Goal: Task Accomplishment & Management: Complete application form

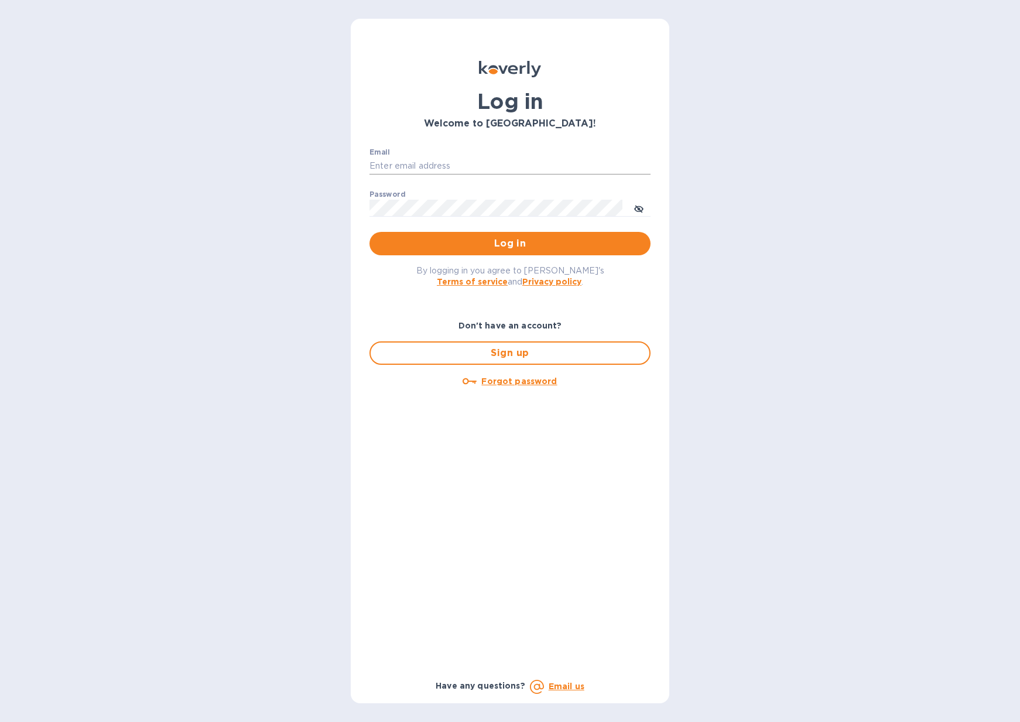
click at [499, 166] on input "Email" at bounding box center [509, 166] width 281 height 18
type input "jerome@lagrenouillewine.com"
click at [528, 245] on span "Log in" at bounding box center [510, 244] width 262 height 14
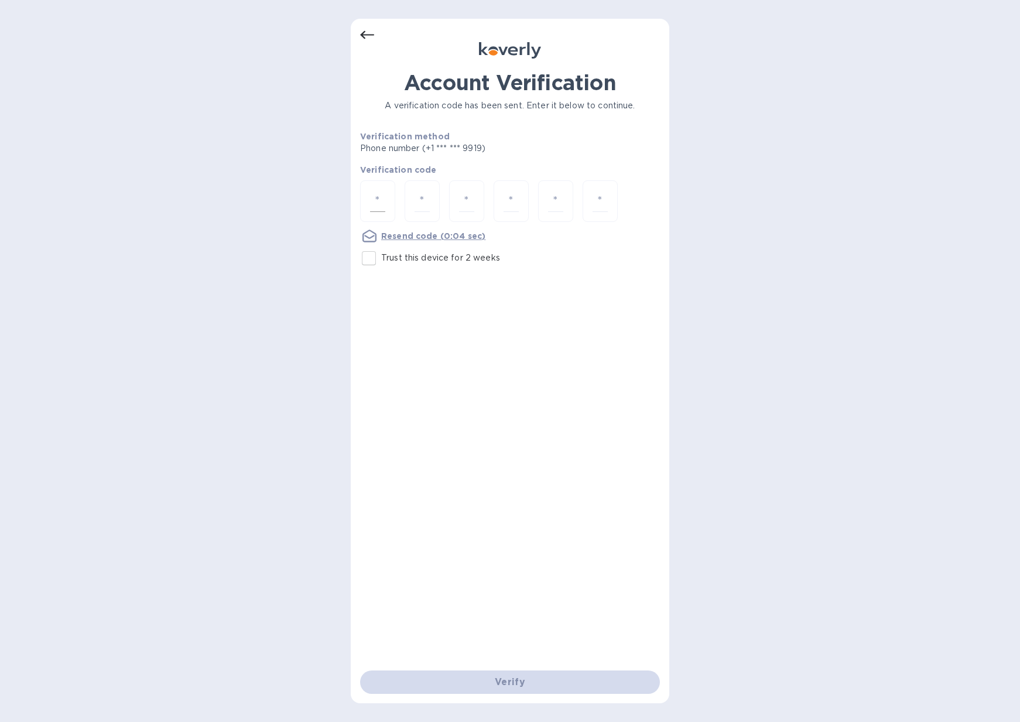
click at [374, 201] on input "number" at bounding box center [377, 201] width 15 height 22
type input "4"
type input "9"
type input "0"
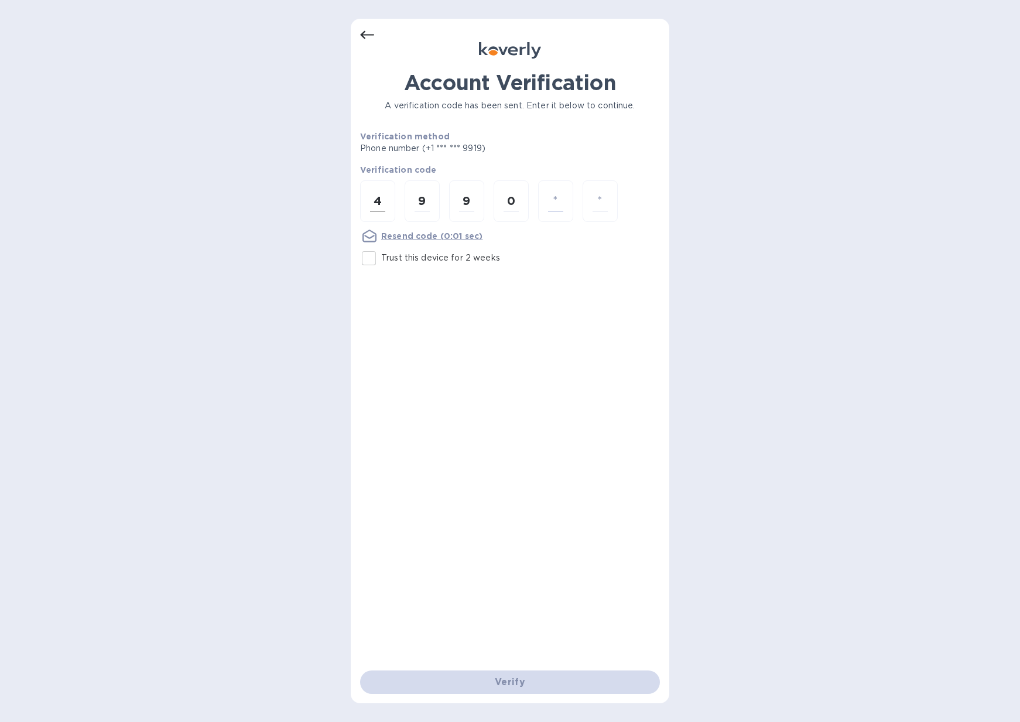
type input "7"
type input "0"
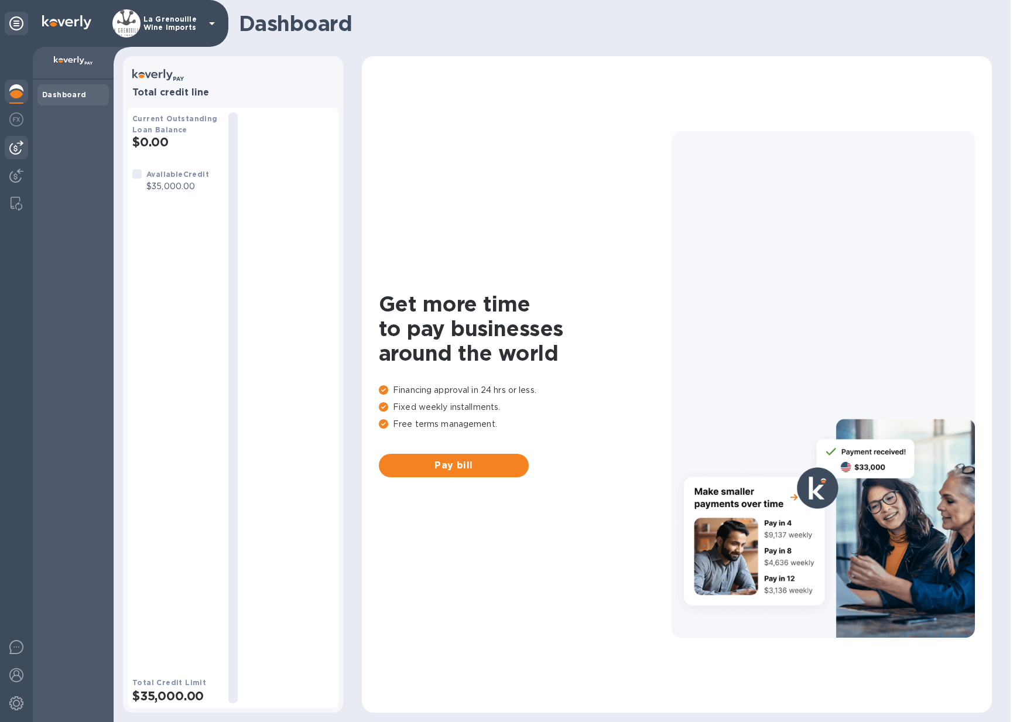
click at [16, 155] on div at bounding box center [16, 147] width 23 height 23
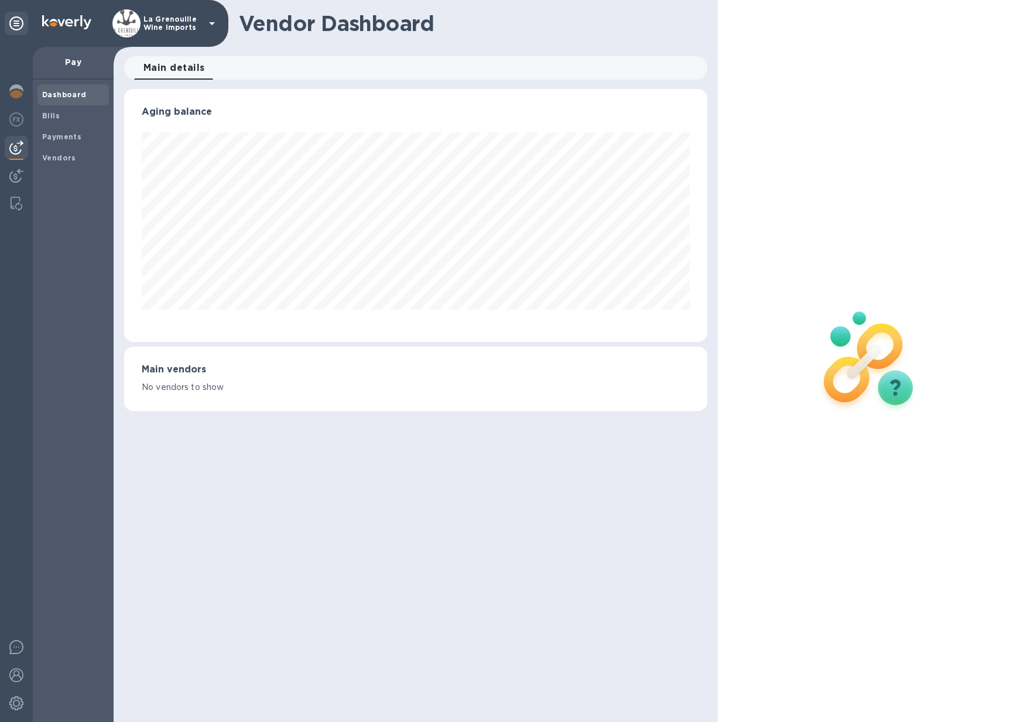
scroll to position [253, 583]
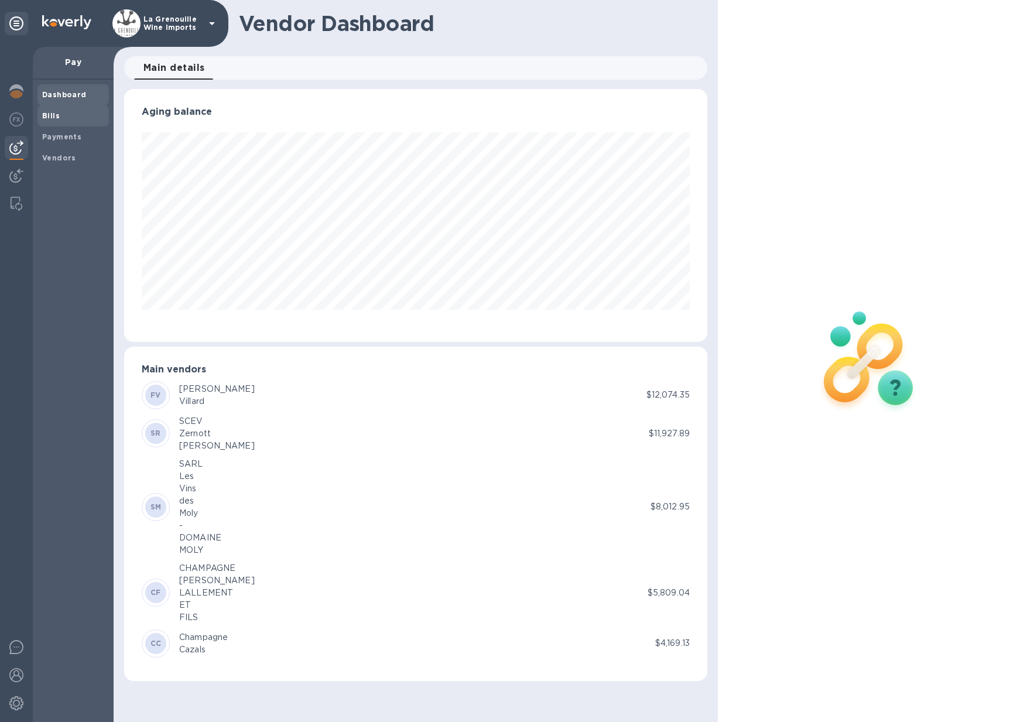
click at [60, 118] on span "Bills" at bounding box center [73, 116] width 62 height 12
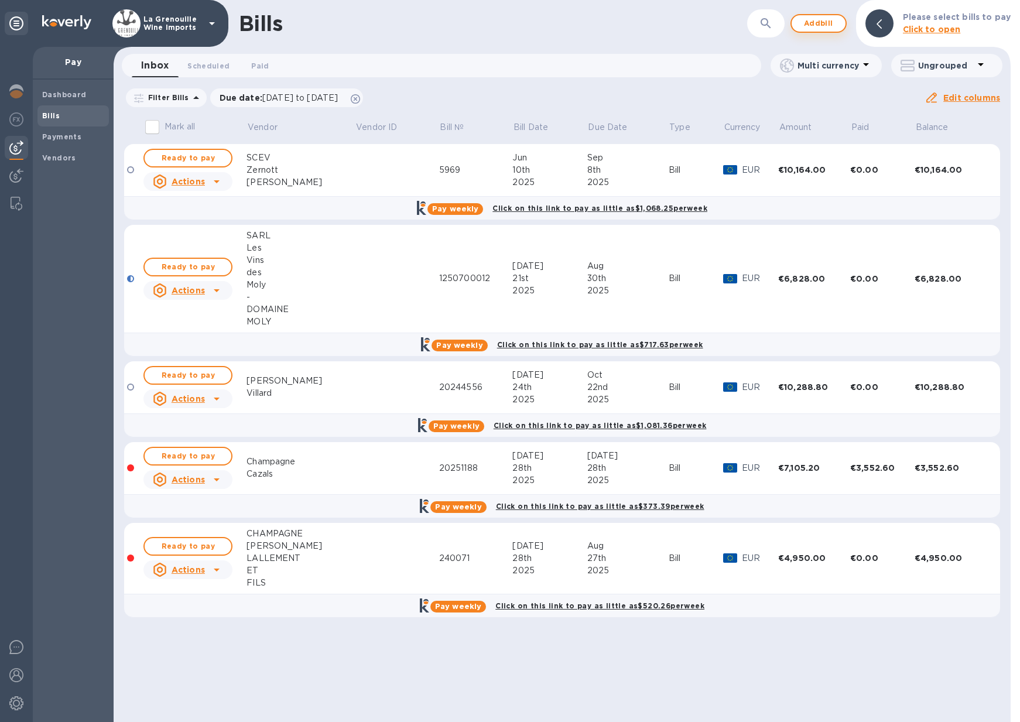
click at [820, 24] on span "Add bill" at bounding box center [818, 23] width 35 height 14
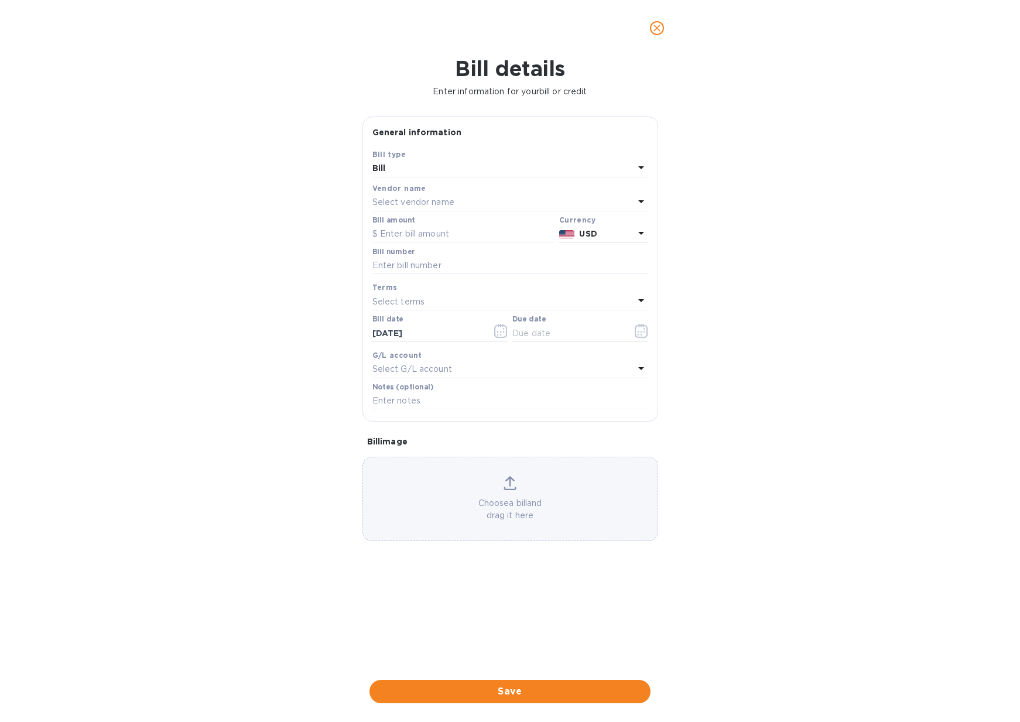
click at [464, 169] on div "Bill" at bounding box center [503, 168] width 262 height 16
click at [452, 194] on p "Bill" at bounding box center [506, 196] width 248 height 12
click at [450, 203] on p "Select vendor name" at bounding box center [413, 202] width 82 height 12
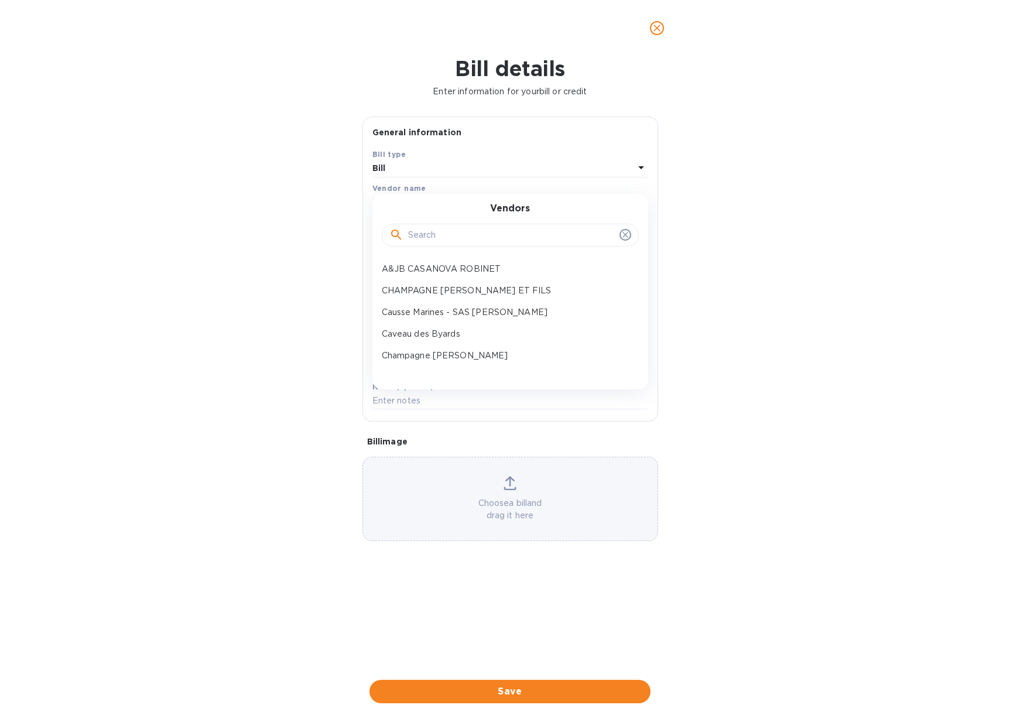
click at [444, 170] on div "Bill" at bounding box center [503, 168] width 262 height 16
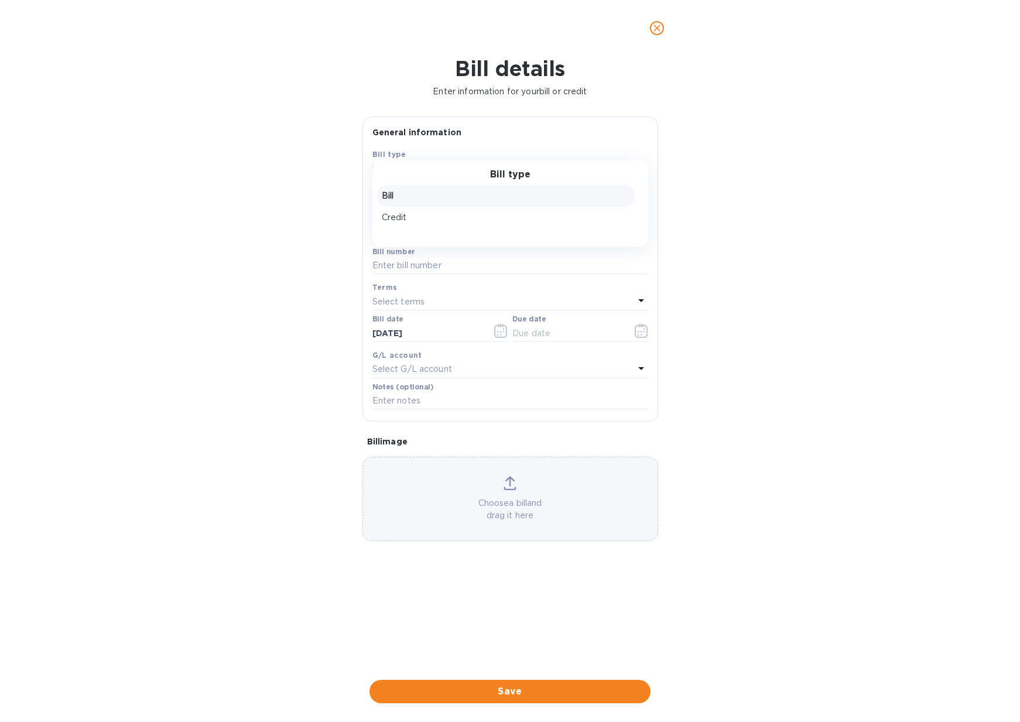
click at [444, 170] on div "Bill type" at bounding box center [510, 174] width 248 height 11
click at [436, 196] on p "Bill" at bounding box center [506, 196] width 248 height 12
click at [404, 196] on div "Select vendor name" at bounding box center [503, 202] width 262 height 16
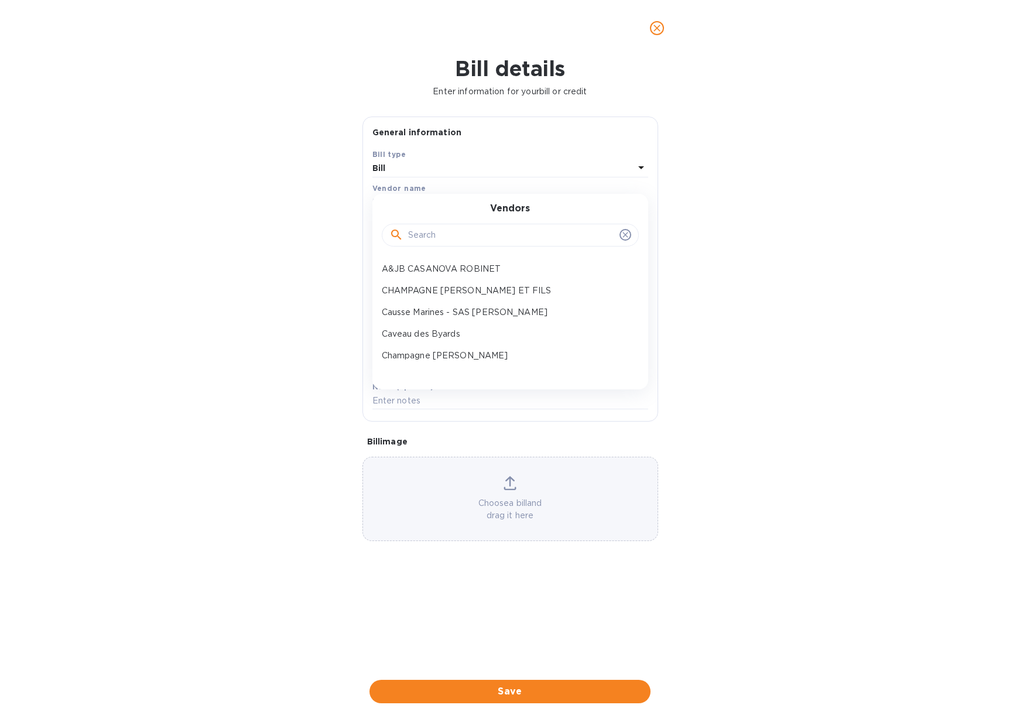
click at [415, 232] on input "text" at bounding box center [511, 236] width 207 height 18
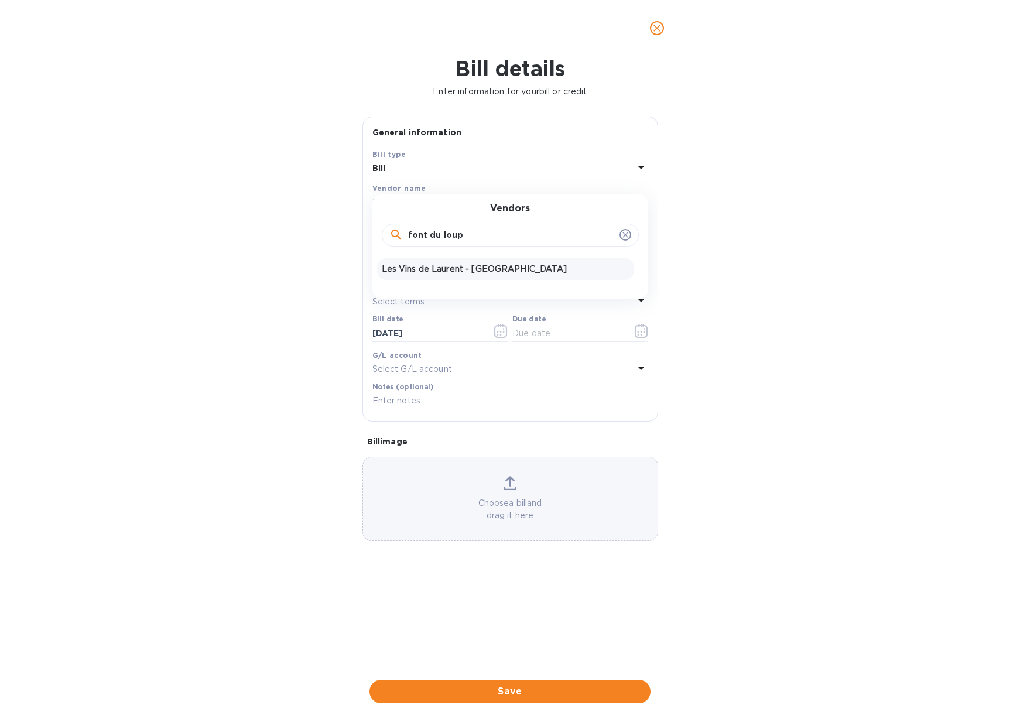
type input "font du loup"
click at [444, 269] on p "Les Vins de Laurent - [GEOGRAPHIC_DATA]" at bounding box center [506, 269] width 248 height 12
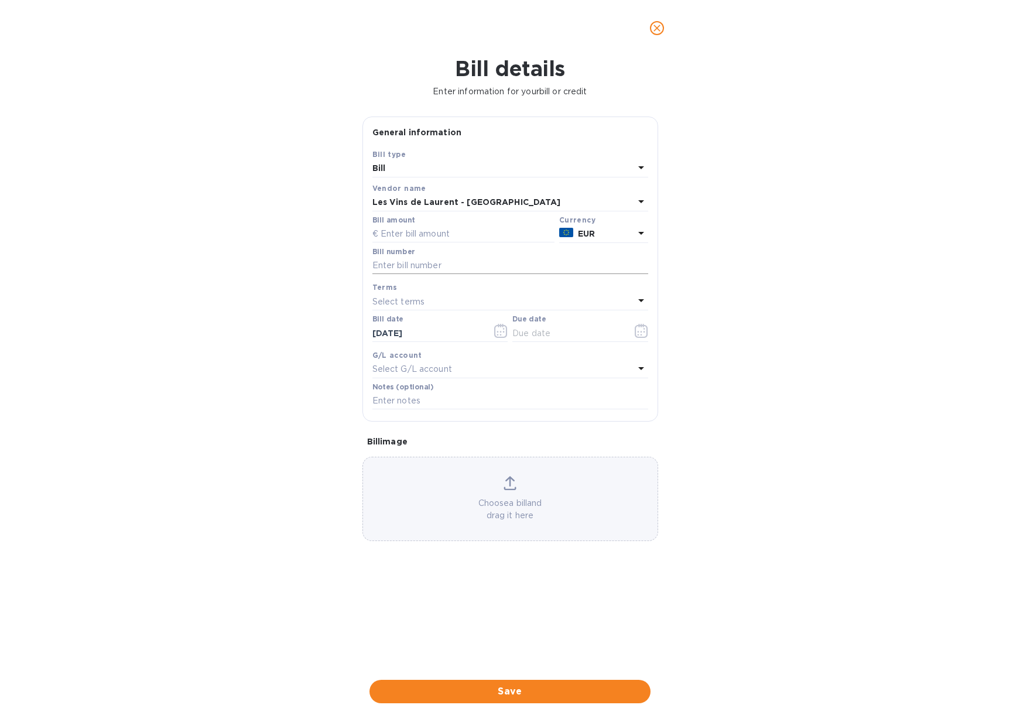
click at [440, 265] on input "text" at bounding box center [510, 266] width 276 height 18
click at [438, 236] on input "text" at bounding box center [463, 234] width 182 height 18
type input "8,424"
click at [453, 266] on input "text" at bounding box center [510, 266] width 276 height 18
click at [400, 270] on input "text" at bounding box center [510, 266] width 276 height 18
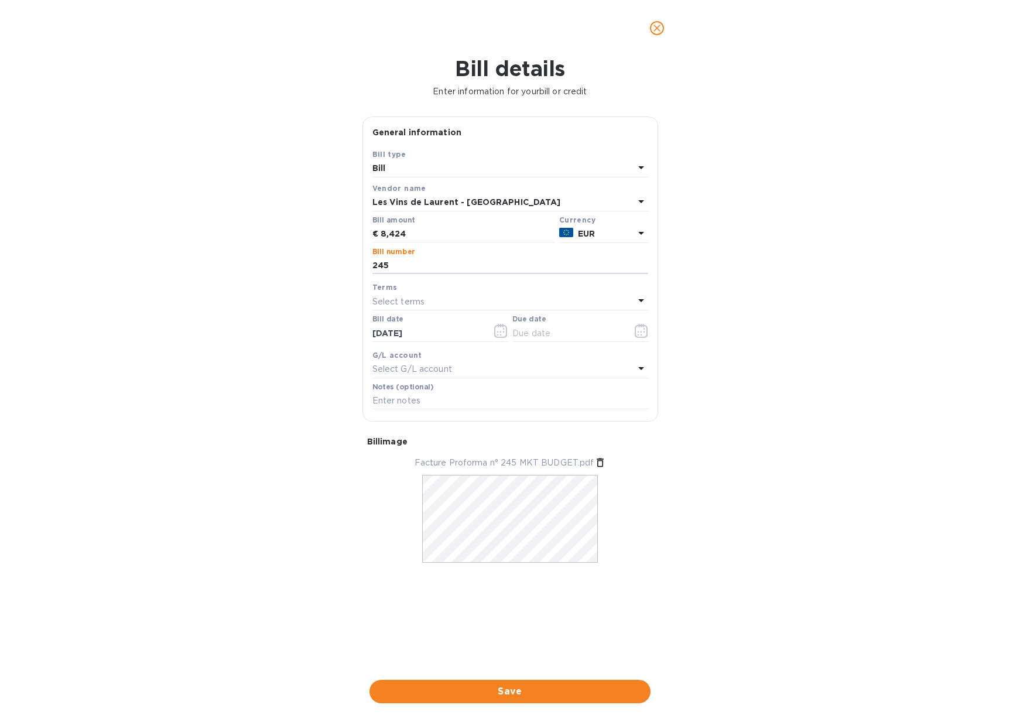
type input "245"
click at [431, 369] on p "Select G/L account" at bounding box center [412, 369] width 80 height 12
click at [626, 405] on icon at bounding box center [625, 401] width 9 height 9
click at [618, 400] on div at bounding box center [510, 402] width 242 height 18
click at [623, 402] on icon at bounding box center [625, 401] width 9 height 9
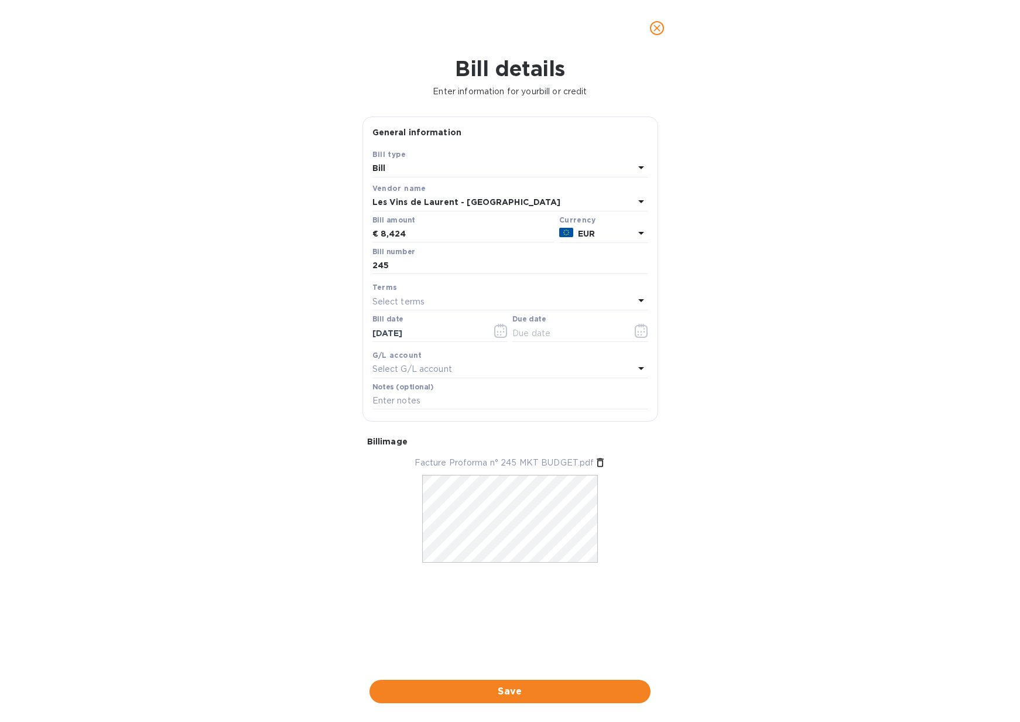
click at [706, 375] on div "Bill details Enter information for your bill or credit General information Save…" at bounding box center [510, 389] width 1020 height 666
click at [527, 337] on input "text" at bounding box center [567, 333] width 111 height 18
click at [636, 335] on icon "button" at bounding box center [641, 331] width 13 height 14
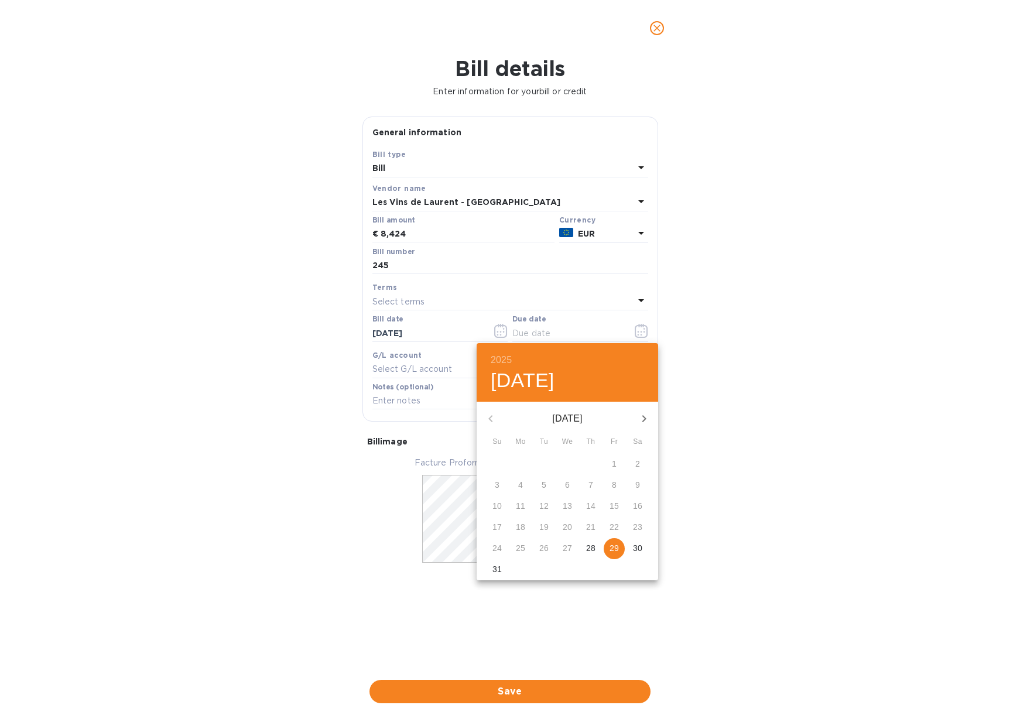
click at [615, 550] on p "29" at bounding box center [613, 548] width 9 height 12
type input "[DATE]"
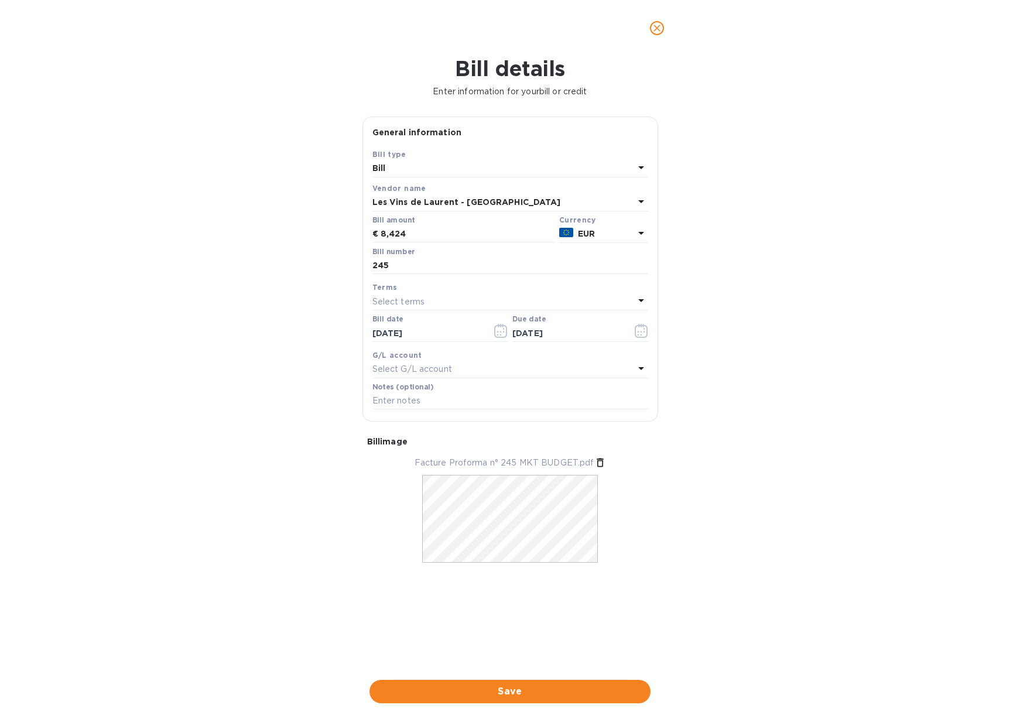
click at [595, 233] on b "EUR" at bounding box center [586, 233] width 17 height 9
click at [595, 233] on div "Currencies EUR Euro Default currency USD US Dollar Add new receiving method" at bounding box center [542, 287] width 213 height 125
click at [735, 215] on div "Bill details Enter information for your bill or credit General information Save…" at bounding box center [510, 389] width 1020 height 666
click at [398, 332] on input "[DATE]" at bounding box center [427, 333] width 111 height 18
click at [472, 689] on span "Save" at bounding box center [510, 691] width 262 height 14
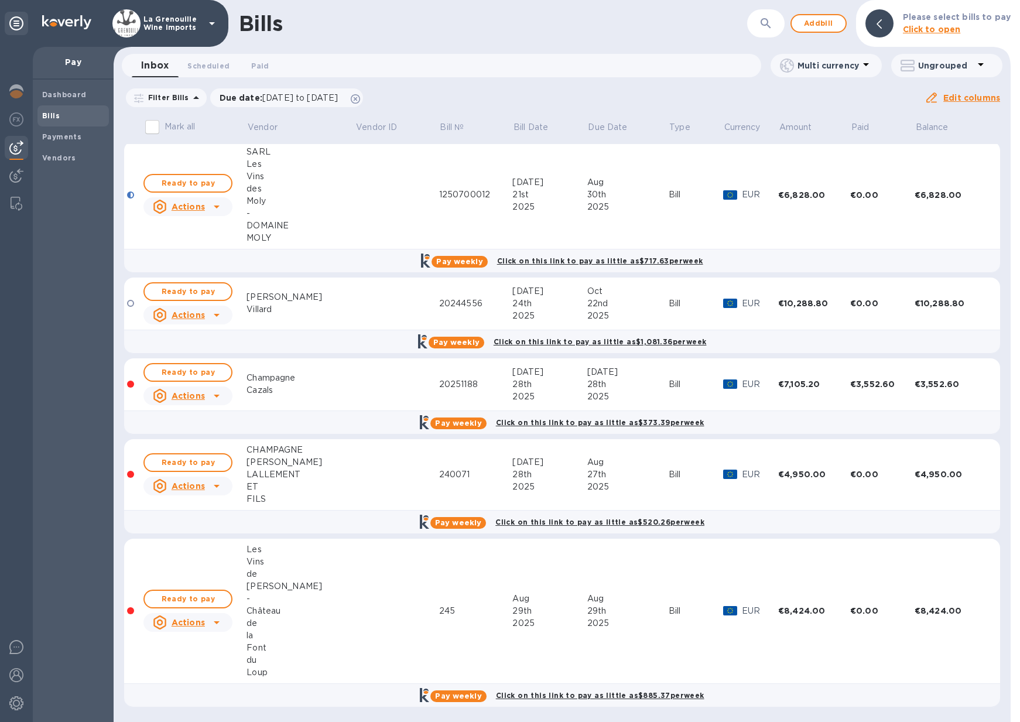
scroll to position [84, 0]
click at [204, 597] on span "Ready to pay" at bounding box center [188, 599] width 68 height 14
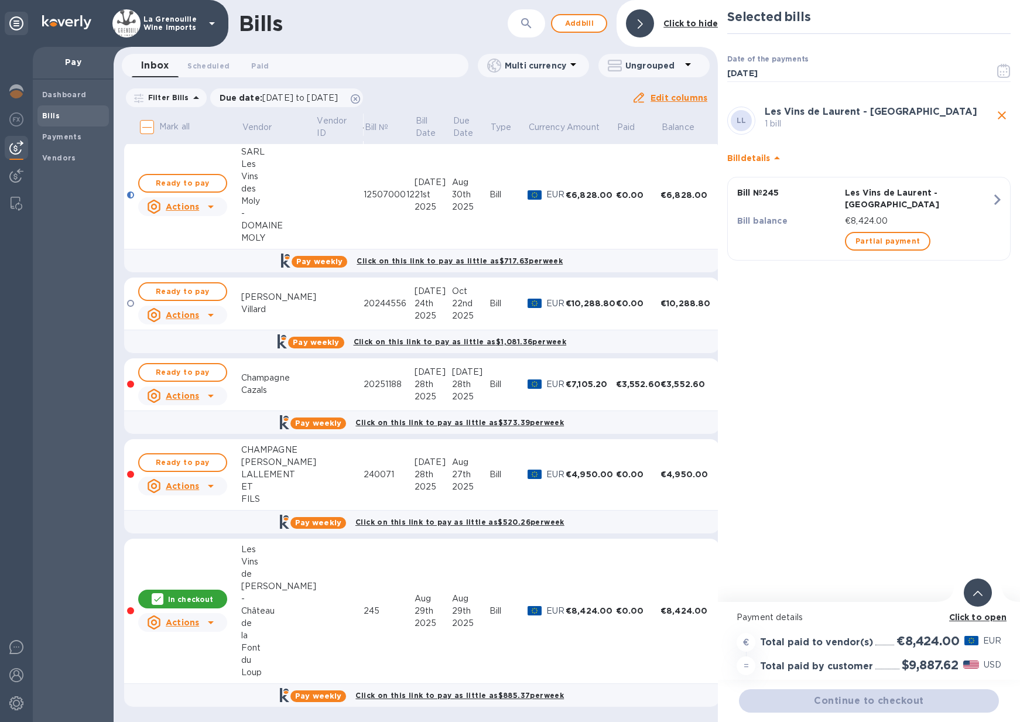
click at [935, 665] on h2 "$9,887.62" at bounding box center [930, 664] width 57 height 15
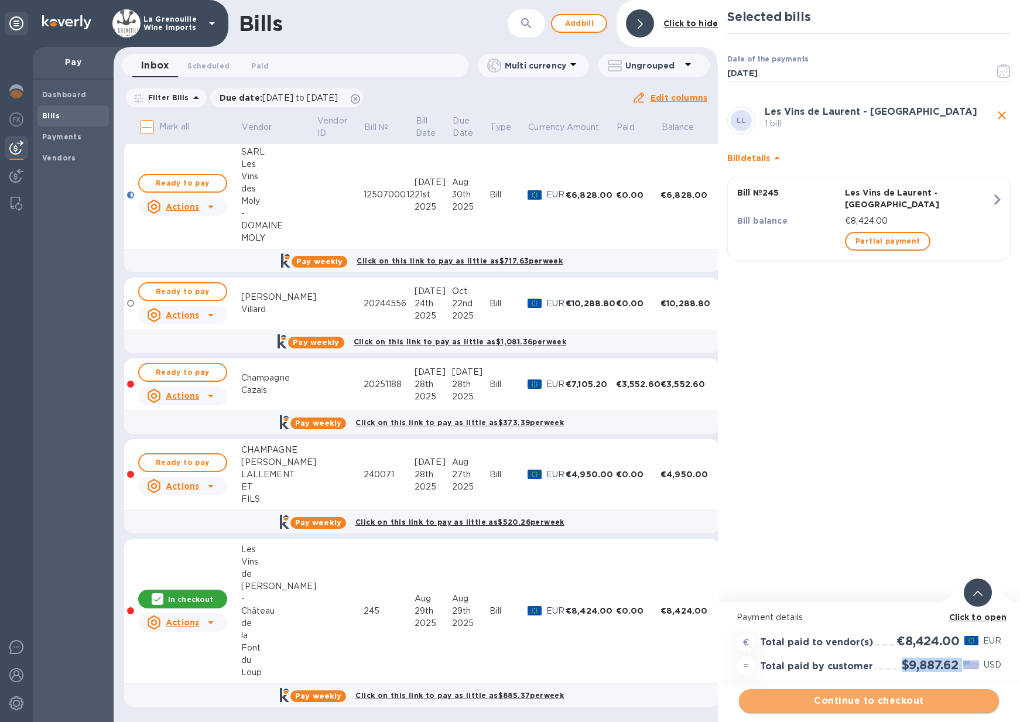
click at [838, 701] on span "Continue to checkout" at bounding box center [868, 701] width 241 height 14
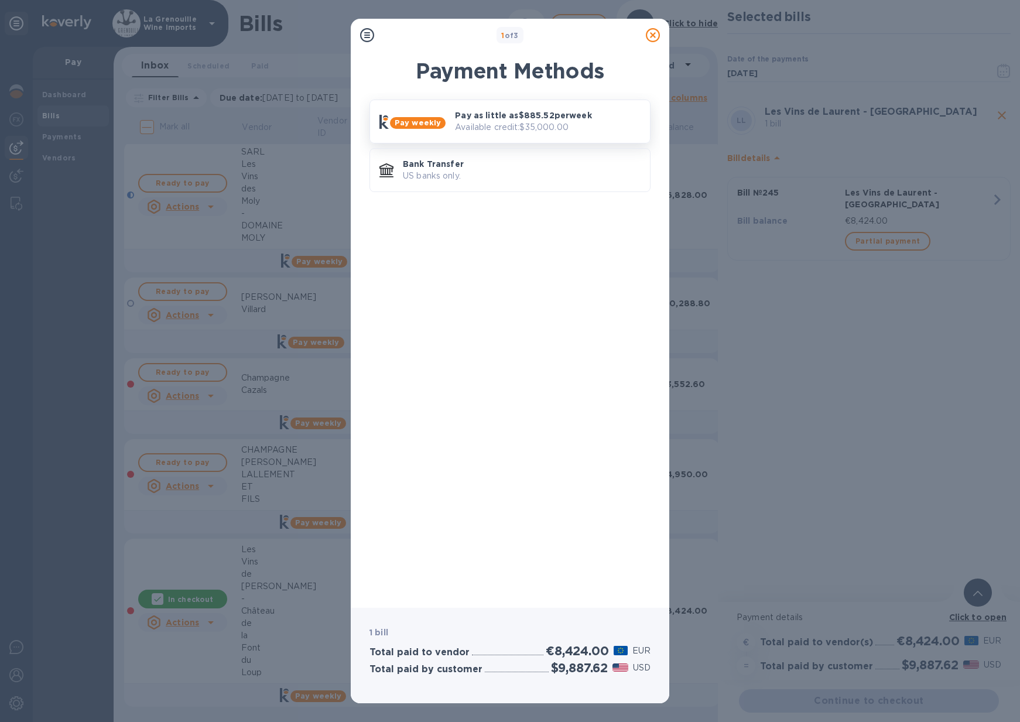
click at [548, 119] on p "Pay as little as $885.52 per week" at bounding box center [548, 115] width 186 height 12
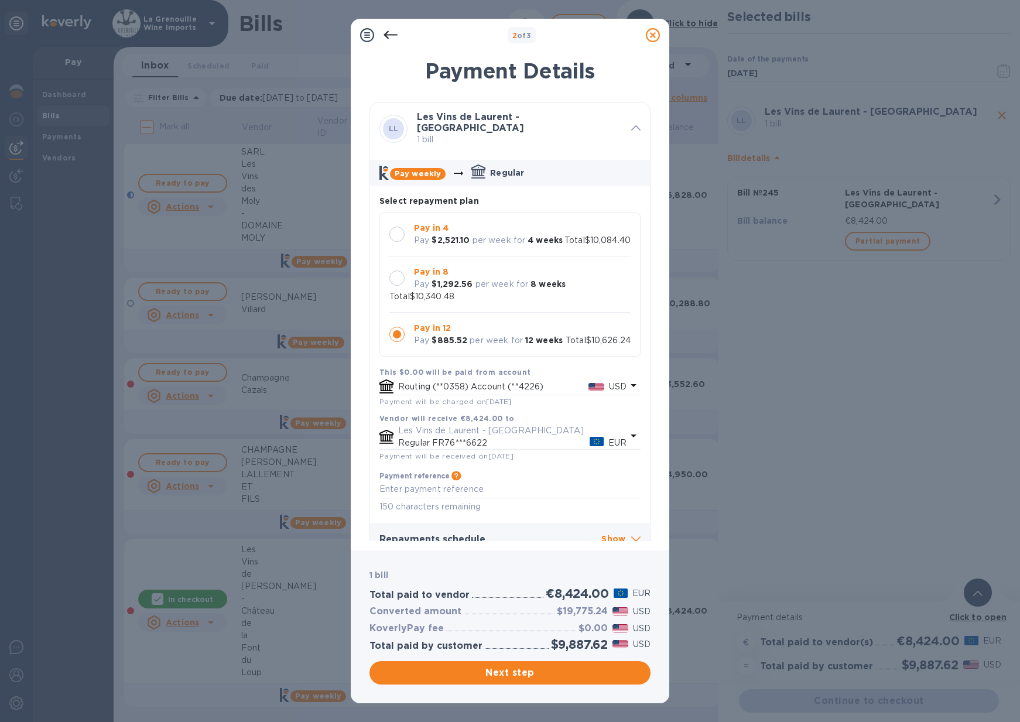
scroll to position [11, 0]
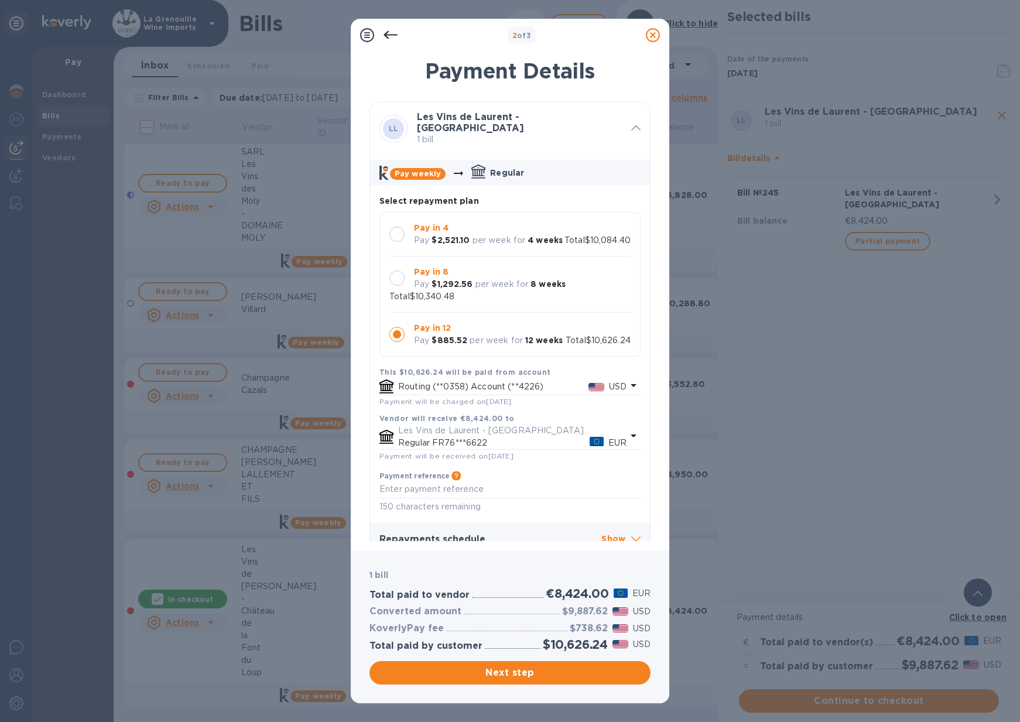
click at [396, 227] on div at bounding box center [396, 234] width 15 height 15
click at [399, 342] on div at bounding box center [396, 334] width 15 height 15
click at [395, 282] on div at bounding box center [396, 277] width 15 height 15
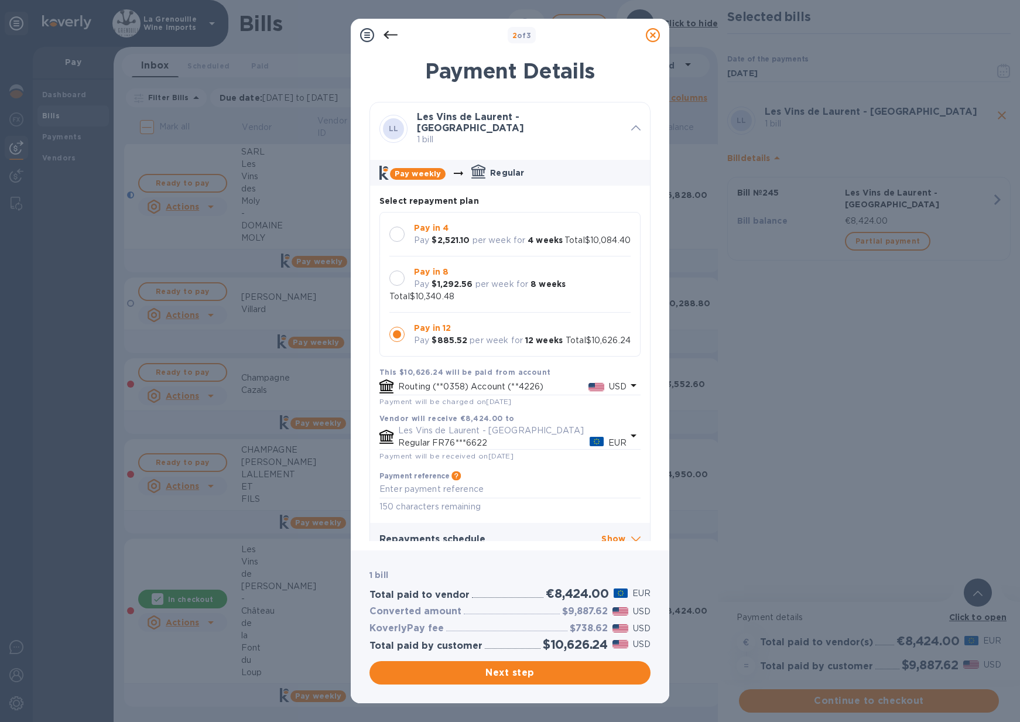
scroll to position [0, 0]
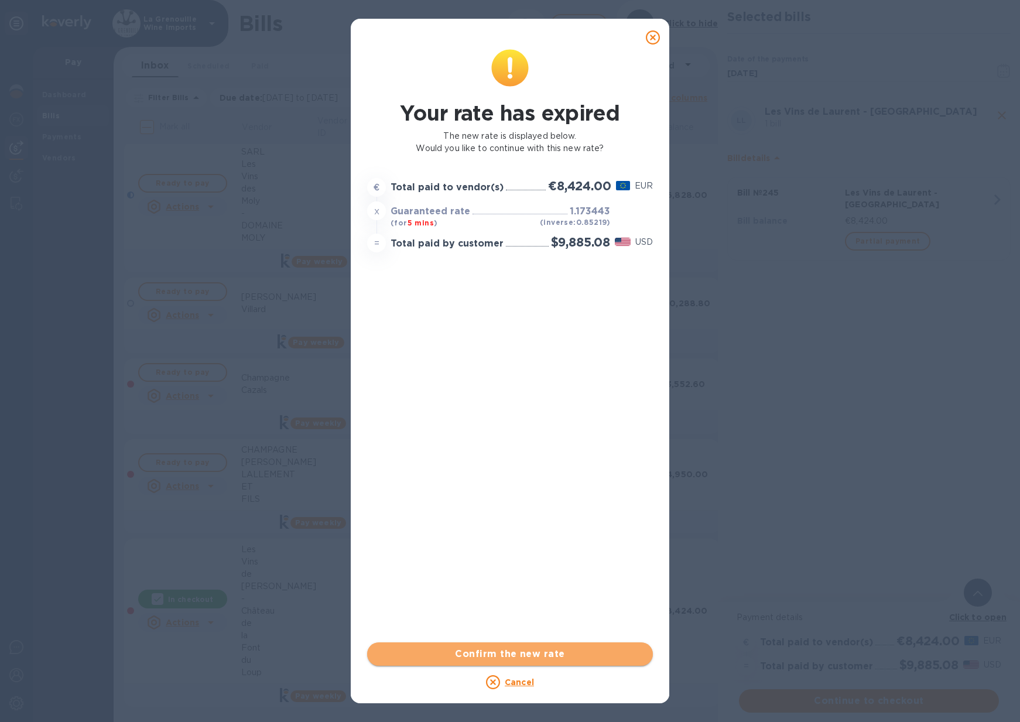
click at [484, 651] on span "Confirm the new rate" at bounding box center [509, 654] width 267 height 14
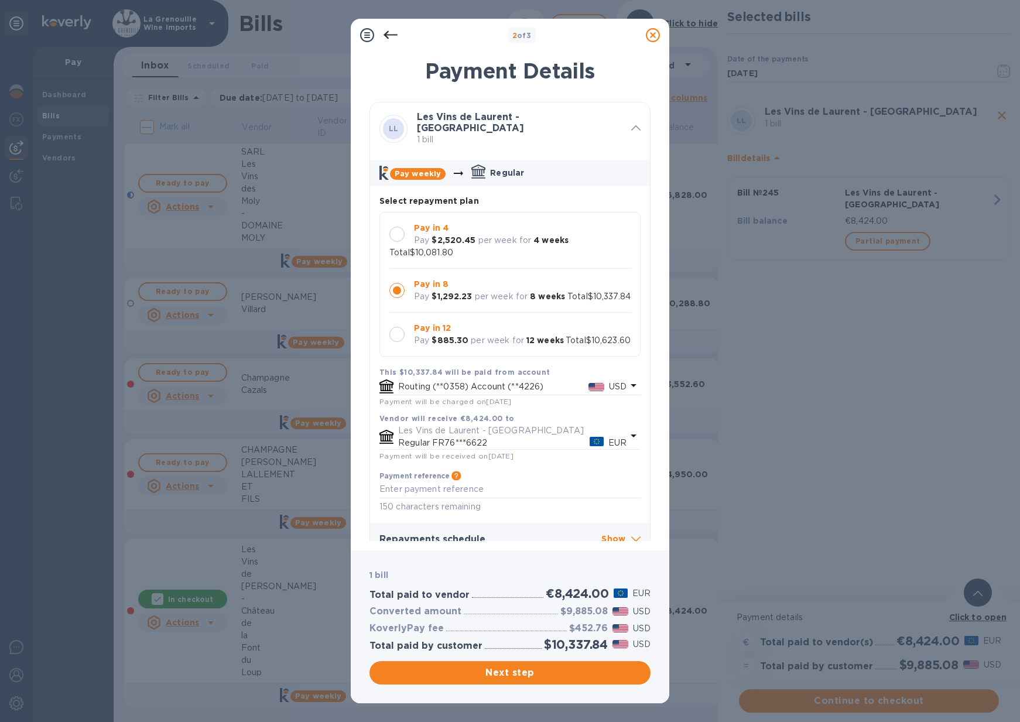
click at [394, 233] on div at bounding box center [396, 234] width 15 height 15
click at [475, 669] on span "Next step" at bounding box center [510, 673] width 262 height 14
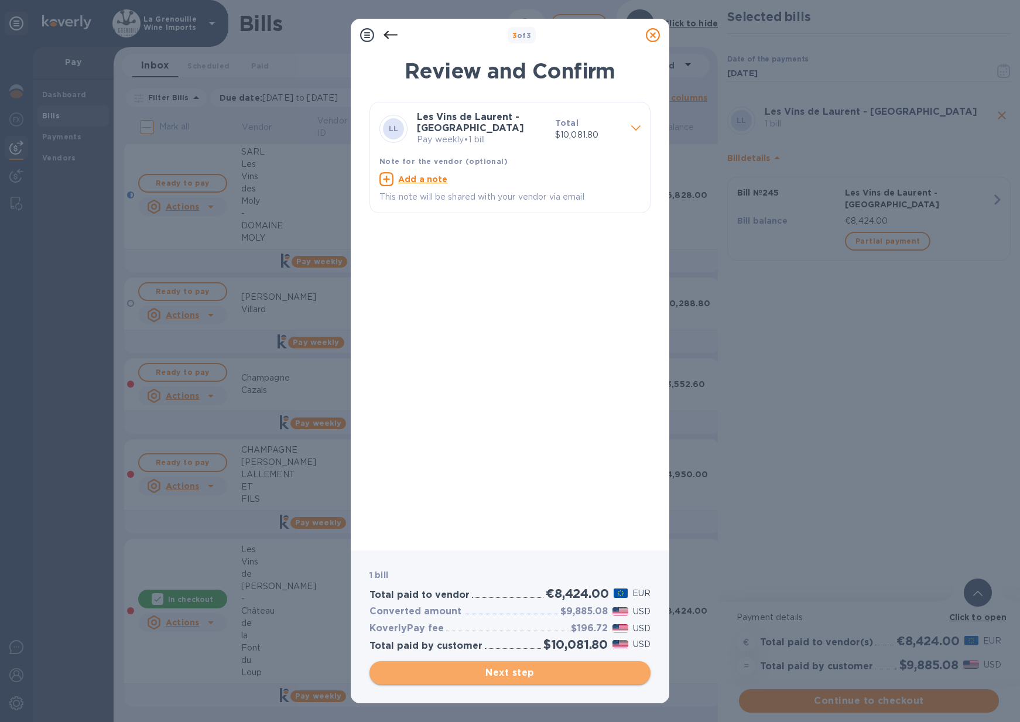
click at [481, 673] on span "Next step" at bounding box center [510, 673] width 262 height 14
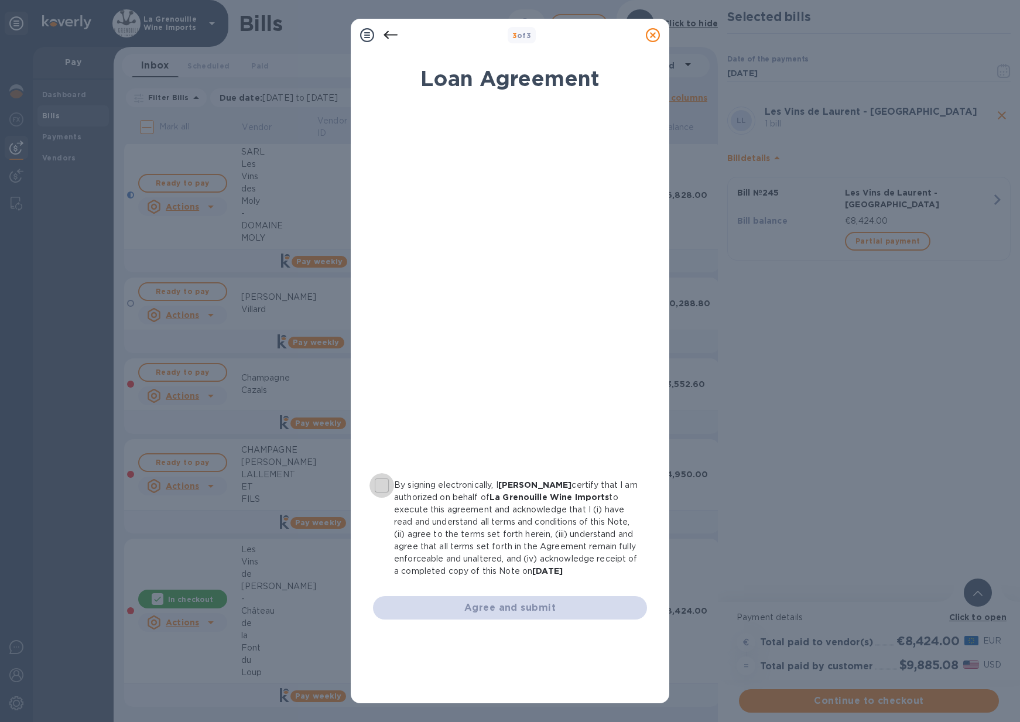
click at [385, 483] on input "By signing electronically, I [PERSON_NAME] certify that I am authorized on beha…" at bounding box center [381, 485] width 25 height 25
checkbox input "true"
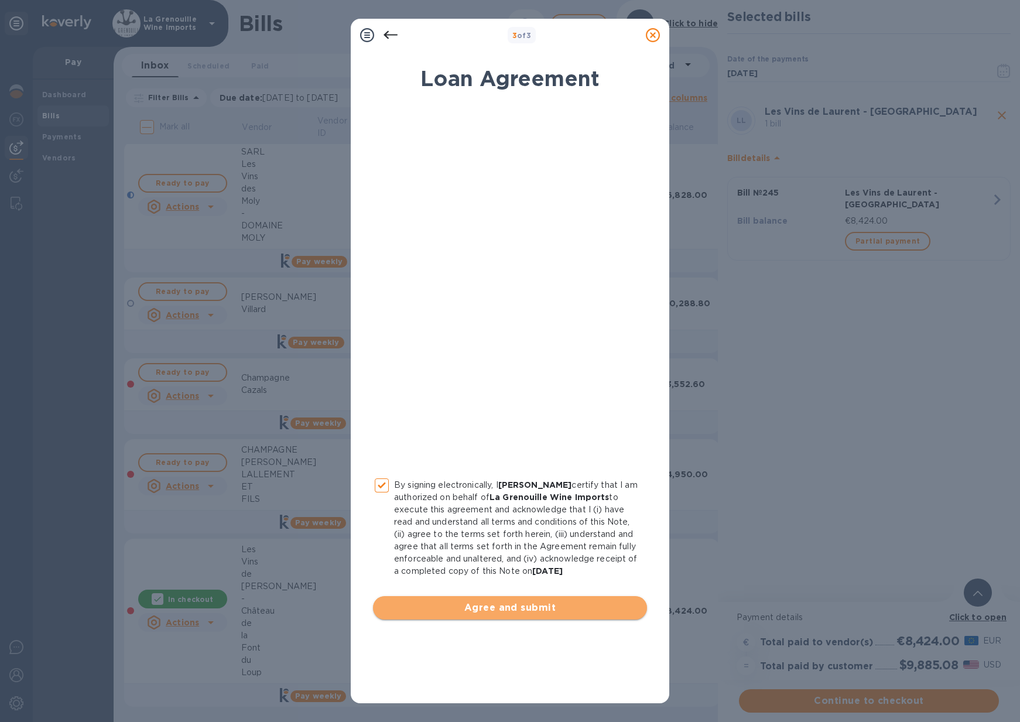
click at [468, 608] on span "Agree and submit" at bounding box center [509, 608] width 255 height 14
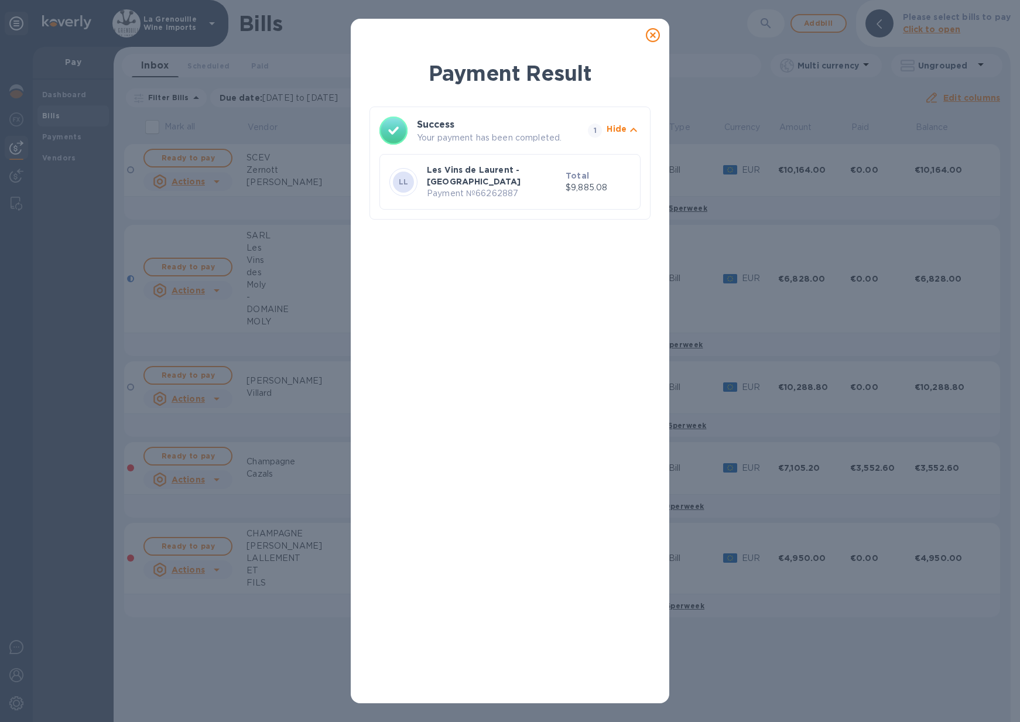
click at [591, 189] on p "$9,885.08" at bounding box center [598, 187] width 65 height 12
copy p "$9,885.08"
click at [616, 229] on div "Payment Result Success Your payment has been completed. 1 Hide LL Les Vins de L…" at bounding box center [509, 376] width 281 height 635
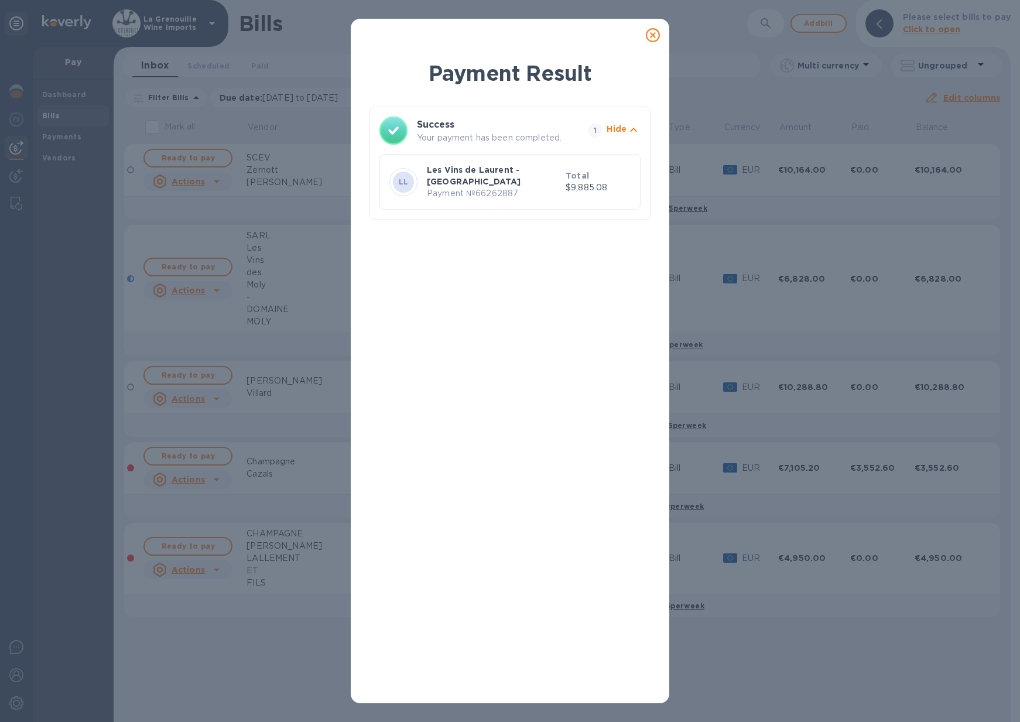
click at [652, 36] on icon at bounding box center [653, 35] width 14 height 14
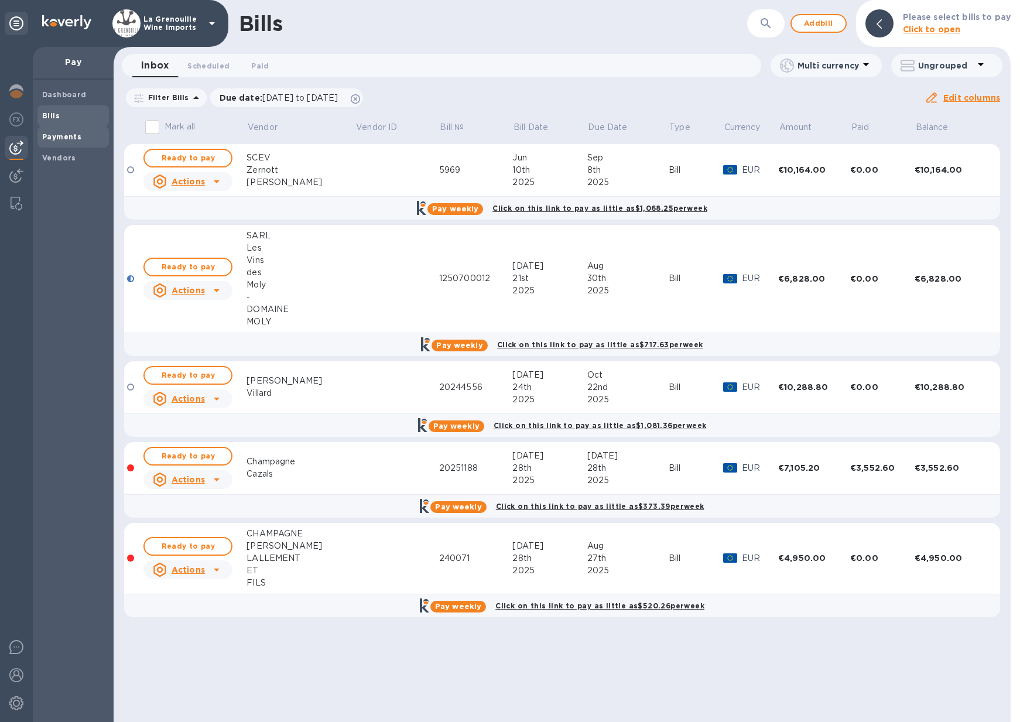
click at [68, 137] on b "Payments" at bounding box center [61, 136] width 39 height 9
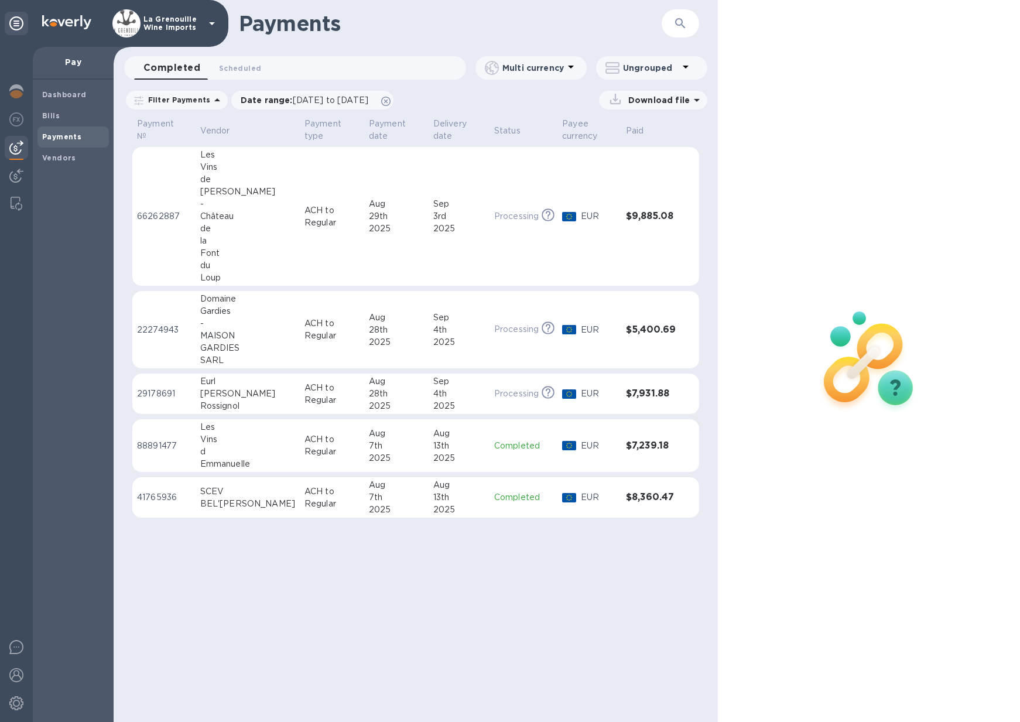
click at [369, 210] on div "Aug" at bounding box center [396, 204] width 55 height 12
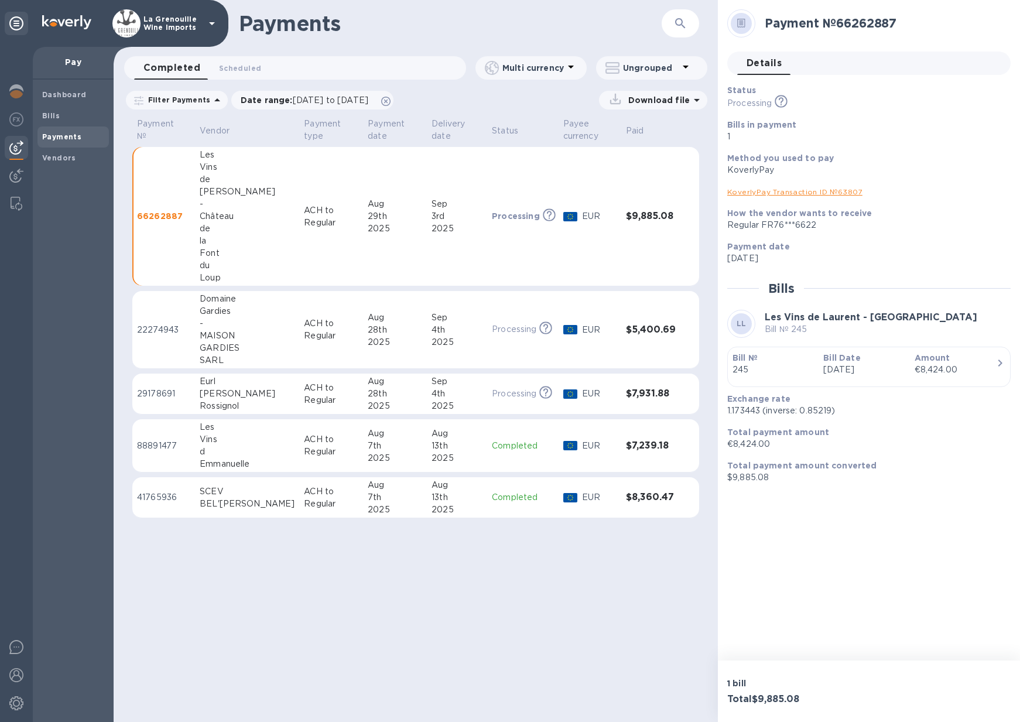
click at [995, 362] on icon "button" at bounding box center [1000, 363] width 14 height 14
click at [804, 192] on link "KoverlyPay Transaction ID № 63807" at bounding box center [794, 191] width 135 height 9
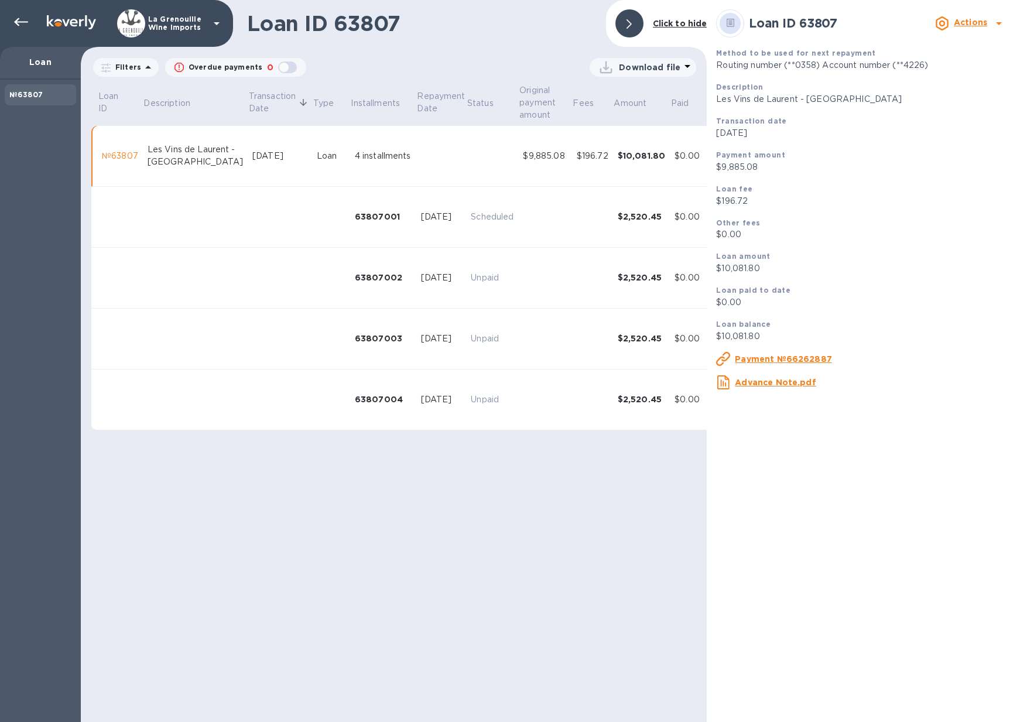
scroll to position [0, 29]
